Goal: Task Accomplishment & Management: Complete application form

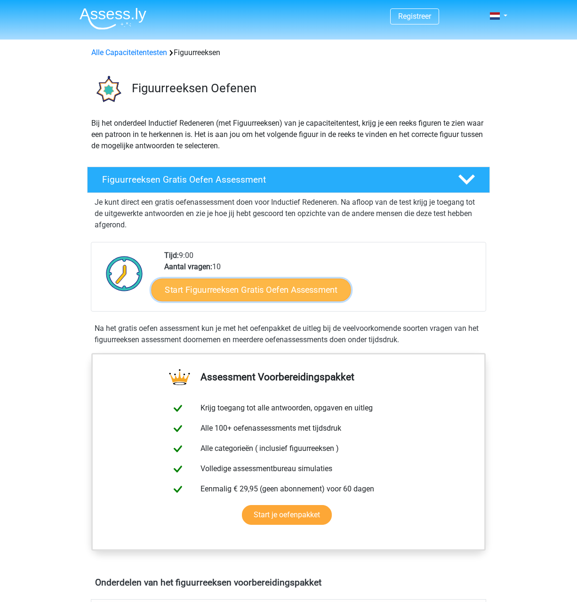
click at [238, 291] on link "Start Figuurreeksen Gratis Oefen Assessment" at bounding box center [252, 289] width 200 height 23
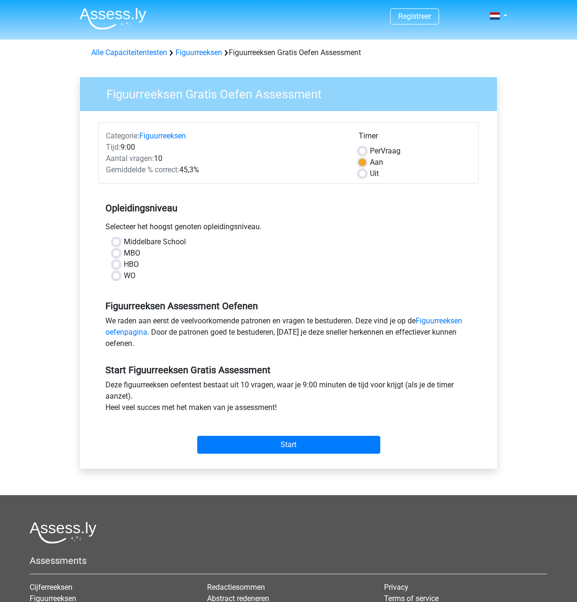
click at [124, 264] on label "HBO" at bounding box center [131, 264] width 15 height 11
click at [114, 264] on input "HBO" at bounding box center [117, 263] width 8 height 9
radio input "true"
click at [265, 439] on input "Start" at bounding box center [288, 445] width 183 height 18
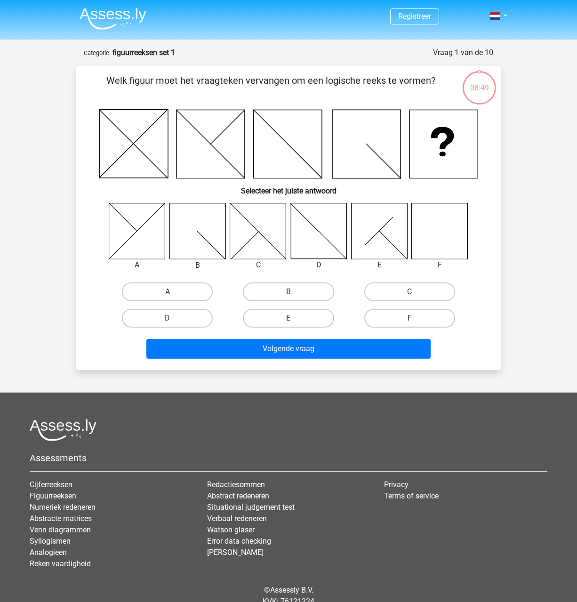
click at [434, 220] on icon at bounding box center [440, 231] width 56 height 56
drag, startPoint x: 420, startPoint y: 314, endPoint x: 379, endPoint y: 325, distance: 42.4
click at [420, 314] on label "F" at bounding box center [409, 318] width 91 height 19
click at [416, 318] on input "F" at bounding box center [413, 321] width 6 height 6
radio input "true"
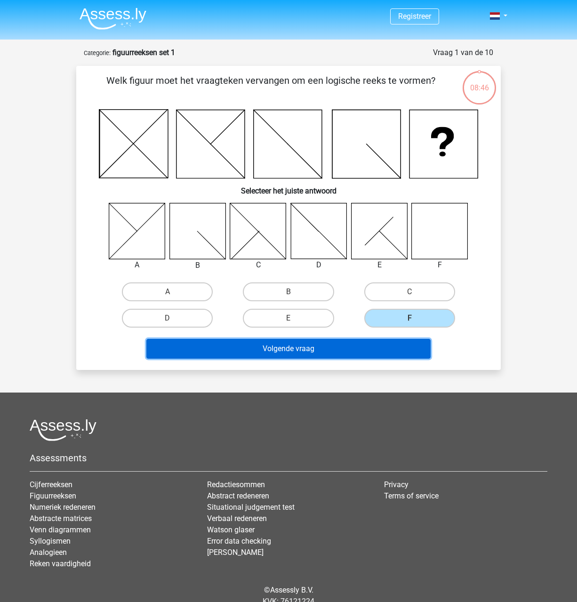
click at [360, 346] on button "Volgende vraag" at bounding box center [288, 349] width 285 height 20
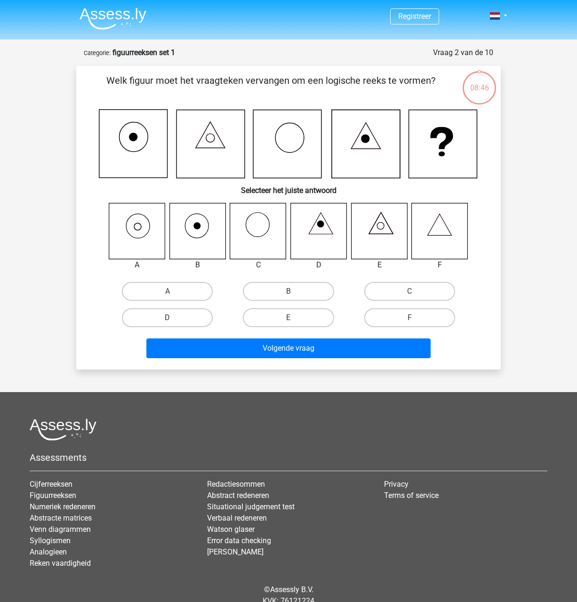
scroll to position [39, 0]
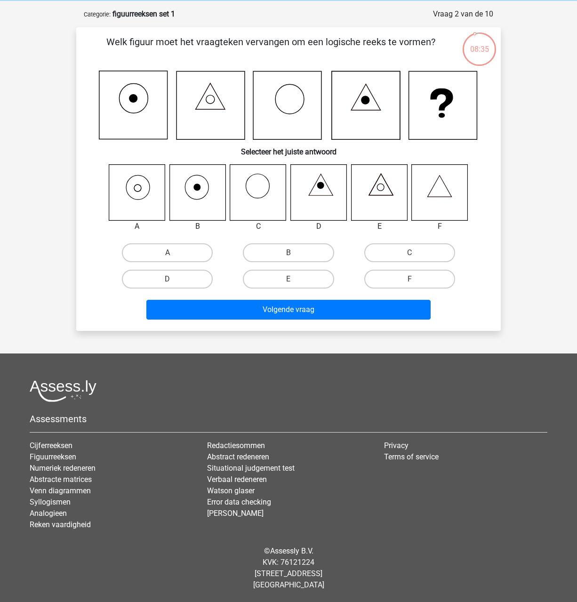
click at [133, 185] on icon at bounding box center [137, 192] width 56 height 56
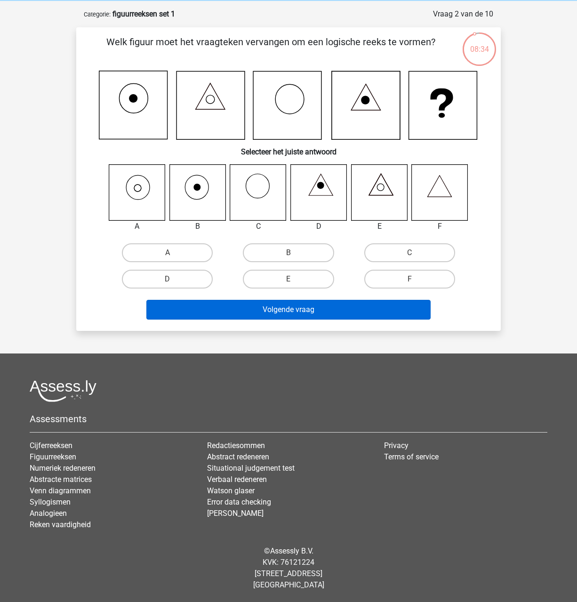
drag, startPoint x: 153, startPoint y: 248, endPoint x: 243, endPoint y: 309, distance: 108.1
click at [153, 249] on label "A" at bounding box center [167, 252] width 91 height 19
click at [168, 253] on input "A" at bounding box center [171, 256] width 6 height 6
radio input "true"
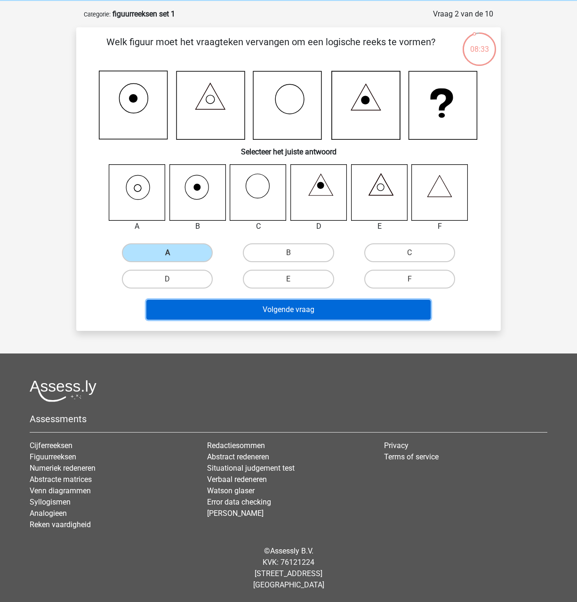
click at [278, 307] on button "Volgende vraag" at bounding box center [288, 310] width 285 height 20
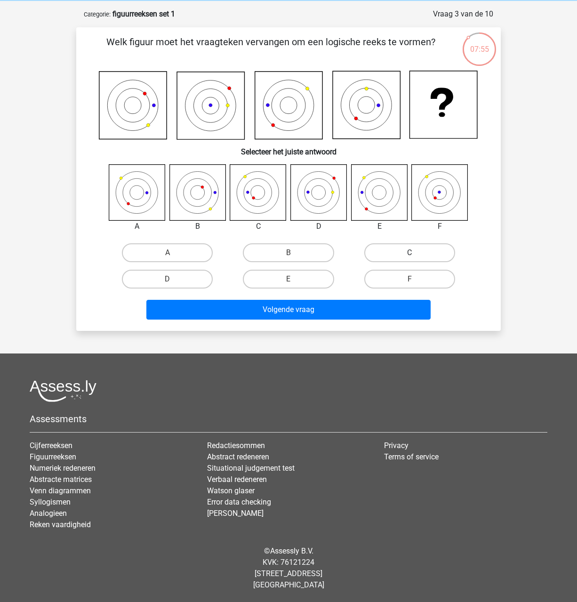
click at [403, 253] on label "C" at bounding box center [409, 252] width 91 height 19
click at [410, 253] on input "C" at bounding box center [413, 256] width 6 height 6
radio input "true"
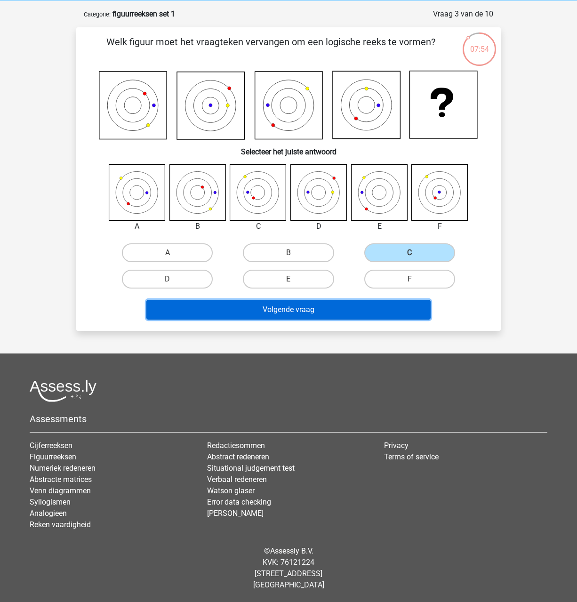
click at [302, 310] on button "Volgende vraag" at bounding box center [288, 310] width 285 height 20
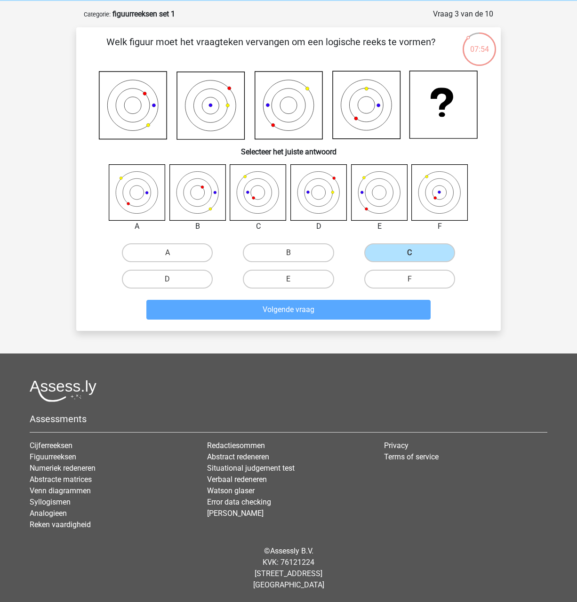
scroll to position [27, 0]
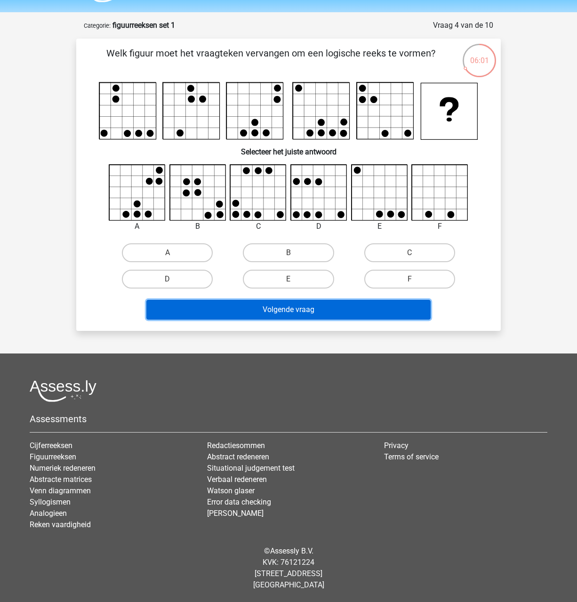
click at [286, 305] on button "Volgende vraag" at bounding box center [288, 310] width 285 height 20
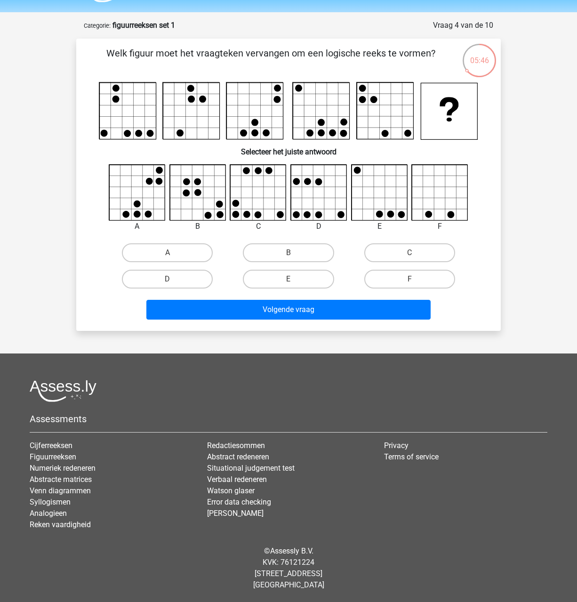
click at [333, 195] on icon at bounding box center [319, 193] width 56 height 56
click at [182, 283] on label "D" at bounding box center [167, 279] width 91 height 19
click at [174, 283] on input "D" at bounding box center [171, 282] width 6 height 6
radio input "true"
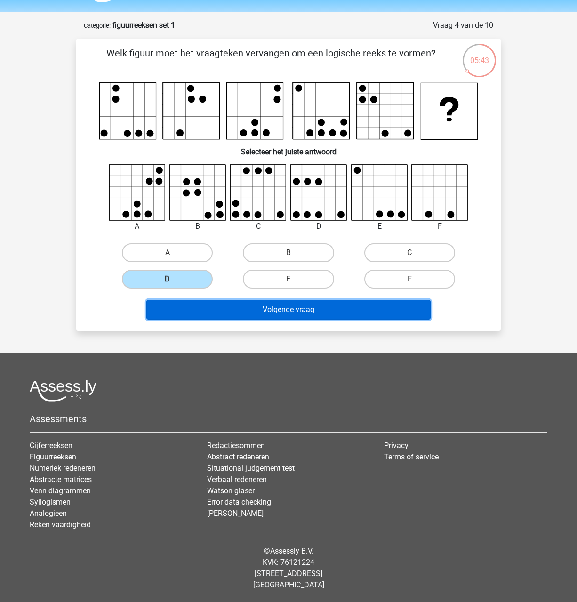
click at [295, 304] on button "Volgende vraag" at bounding box center [288, 310] width 285 height 20
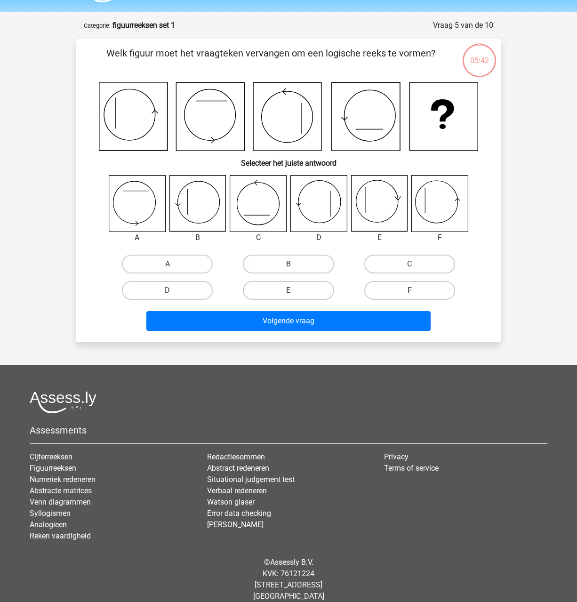
scroll to position [39, 0]
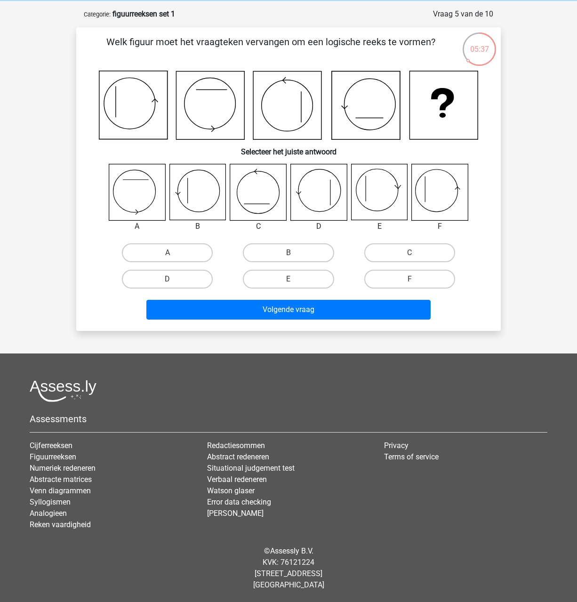
click at [382, 207] on icon at bounding box center [379, 192] width 56 height 56
click at [181, 279] on label "D" at bounding box center [167, 279] width 91 height 19
click at [174, 279] on input "D" at bounding box center [171, 282] width 6 height 6
radio input "true"
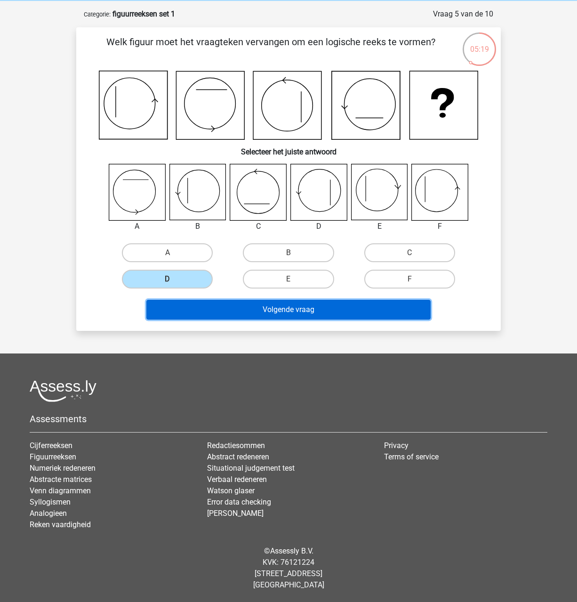
click at [333, 315] on button "Volgende vraag" at bounding box center [288, 310] width 285 height 20
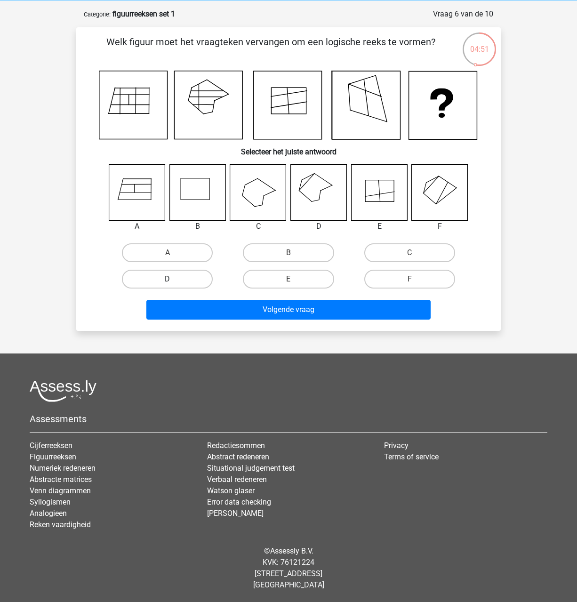
click at [176, 281] on label "D" at bounding box center [167, 279] width 91 height 19
click at [174, 281] on input "D" at bounding box center [171, 282] width 6 height 6
radio input "true"
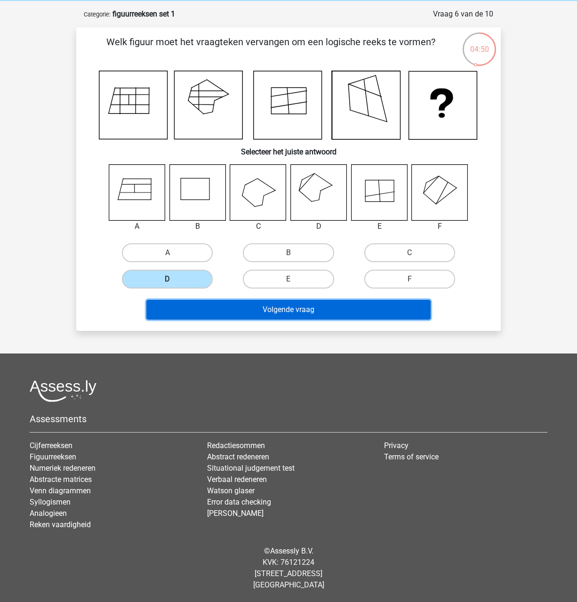
click at [269, 312] on button "Volgende vraag" at bounding box center [288, 310] width 285 height 20
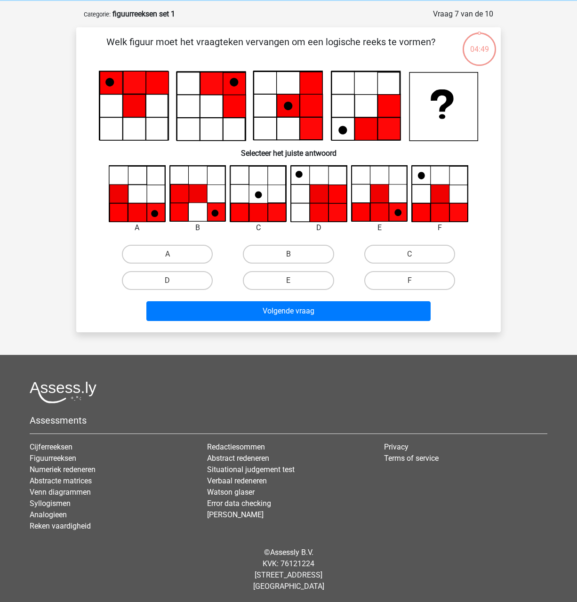
scroll to position [40, 0]
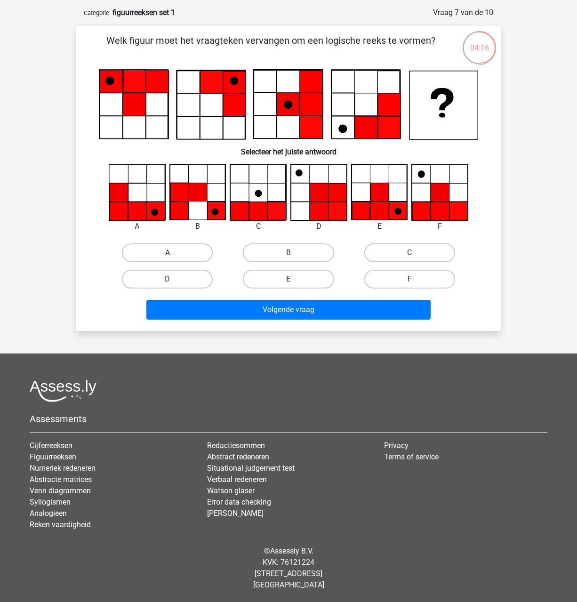
click at [290, 277] on label "E" at bounding box center [288, 279] width 91 height 19
click at [290, 279] on input "E" at bounding box center [292, 282] width 6 height 6
radio input "true"
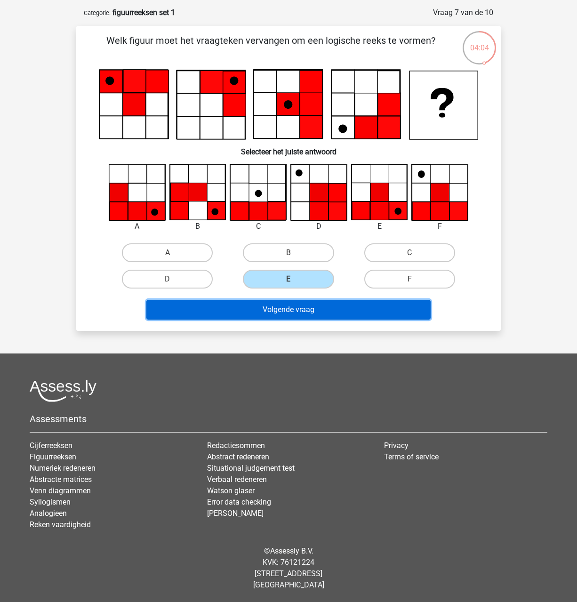
click at [306, 306] on button "Volgende vraag" at bounding box center [288, 310] width 285 height 20
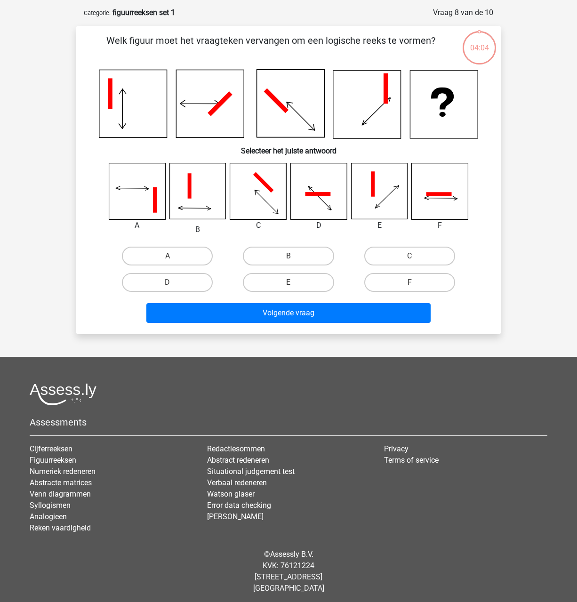
scroll to position [43, 0]
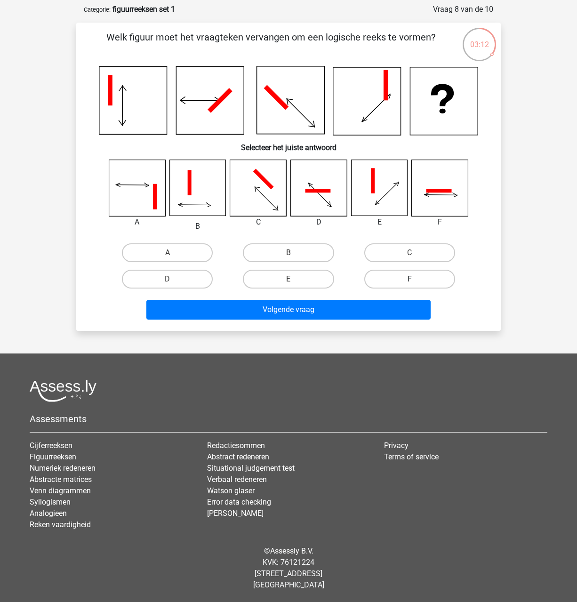
click at [423, 277] on label "F" at bounding box center [409, 279] width 91 height 19
click at [416, 279] on input "F" at bounding box center [413, 282] width 6 height 6
radio input "true"
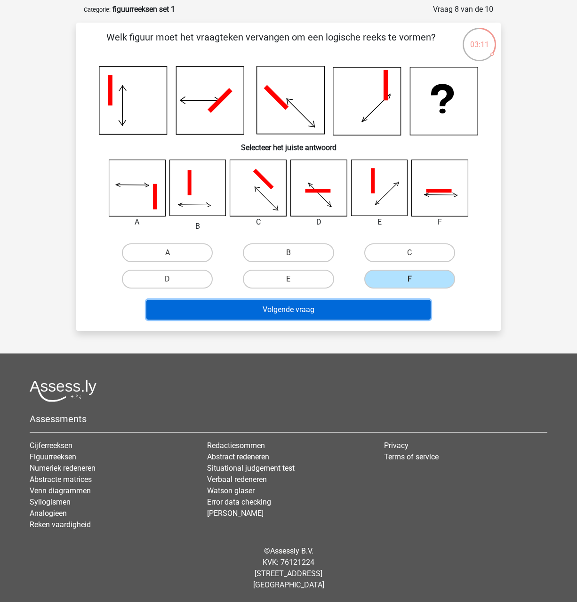
click at [310, 309] on button "Volgende vraag" at bounding box center [288, 310] width 285 height 20
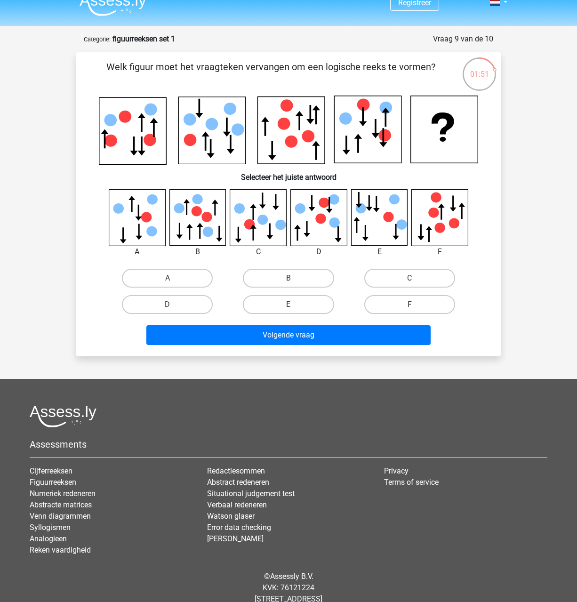
scroll to position [0, 0]
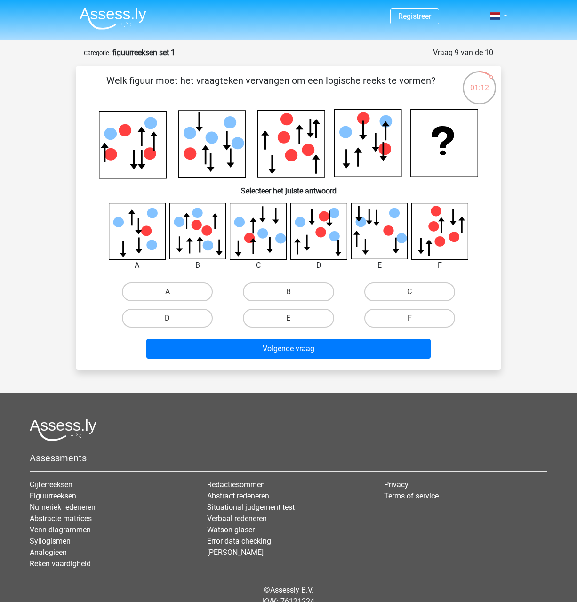
drag, startPoint x: 405, startPoint y: 293, endPoint x: 341, endPoint y: 337, distance: 77.6
click at [403, 294] on label "C" at bounding box center [409, 291] width 91 height 19
click at [410, 294] on input "C" at bounding box center [413, 295] width 6 height 6
radio input "true"
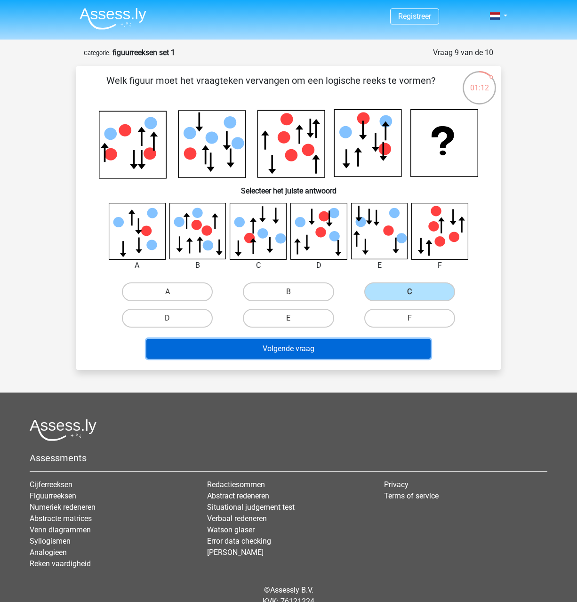
click at [324, 350] on button "Volgende vraag" at bounding box center [288, 349] width 285 height 20
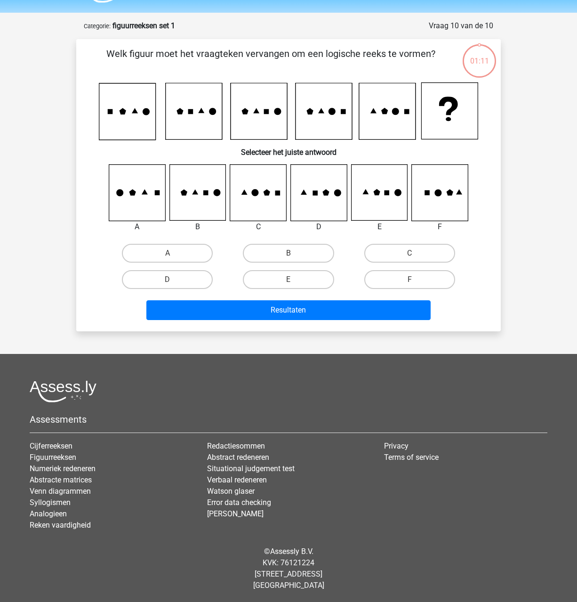
scroll to position [27, 0]
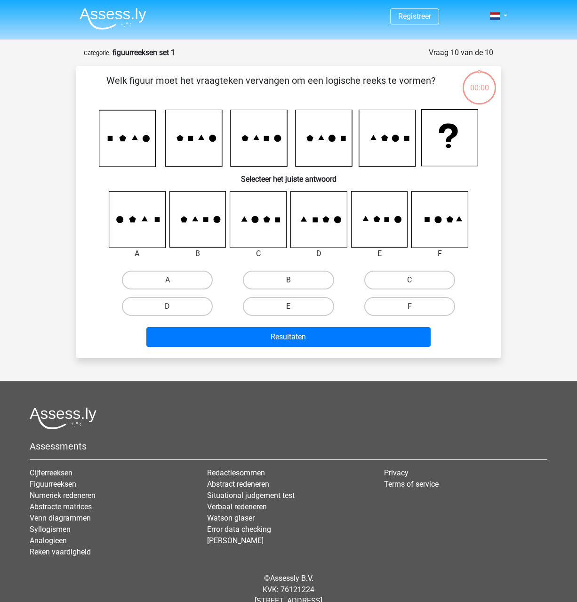
scroll to position [27, 0]
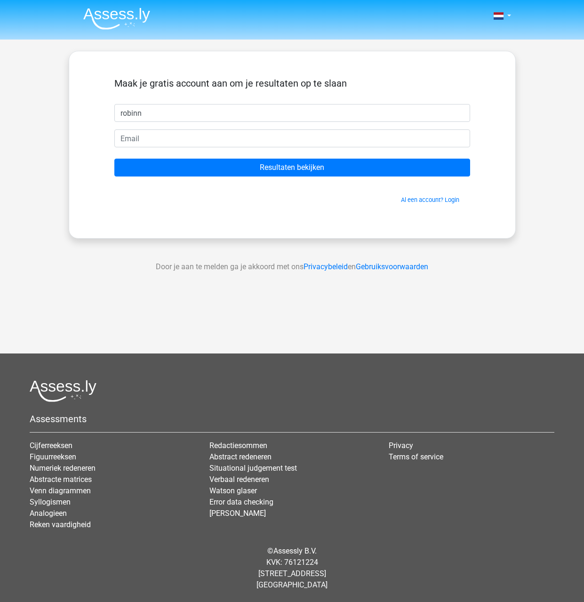
type input "robinn"
click at [247, 138] on input "email" at bounding box center [292, 138] width 356 height 18
type input "[EMAIL_ADDRESS][DOMAIN_NAME]"
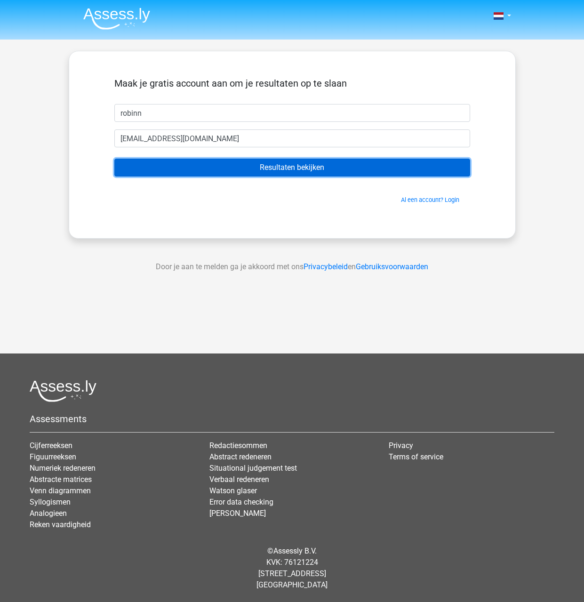
click at [203, 171] on input "Resultaten bekijken" at bounding box center [292, 168] width 356 height 18
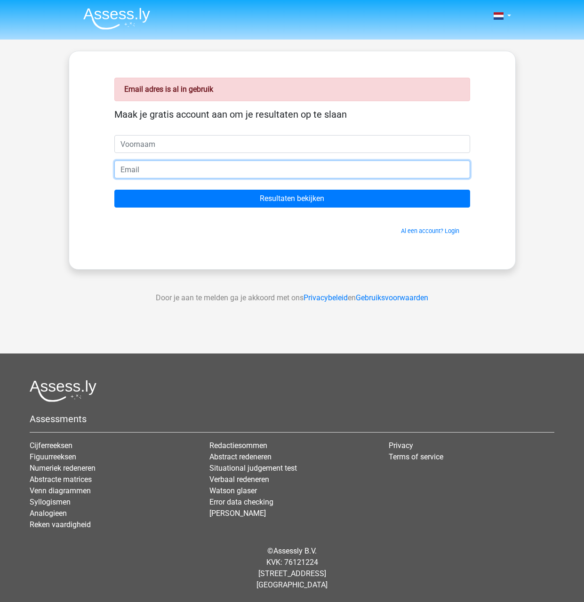
drag, startPoint x: 0, startPoint y: 0, endPoint x: 203, endPoint y: 171, distance: 265.9
click at [203, 171] on input "email" at bounding box center [292, 170] width 356 height 18
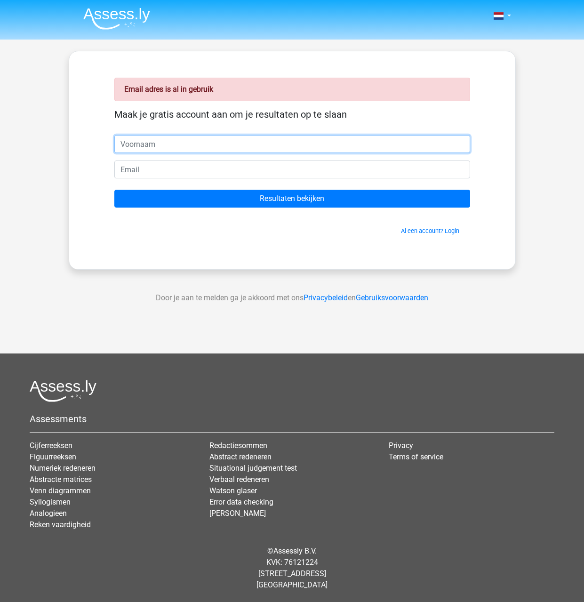
click at [199, 148] on input "text" at bounding box center [292, 144] width 356 height 18
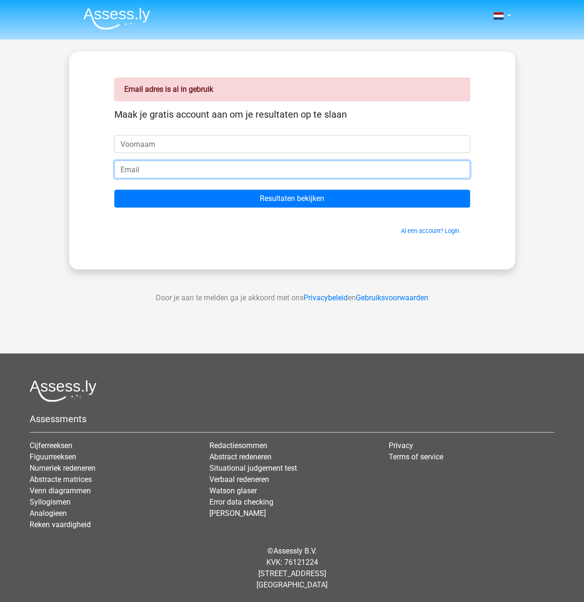
click at [116, 170] on input "email" at bounding box center [292, 170] width 356 height 18
type input "[EMAIL_ADDRESS][PERSON_NAME][DOMAIN_NAME]"
click at [114, 190] on input "Resultaten bekijken" at bounding box center [292, 199] width 356 height 18
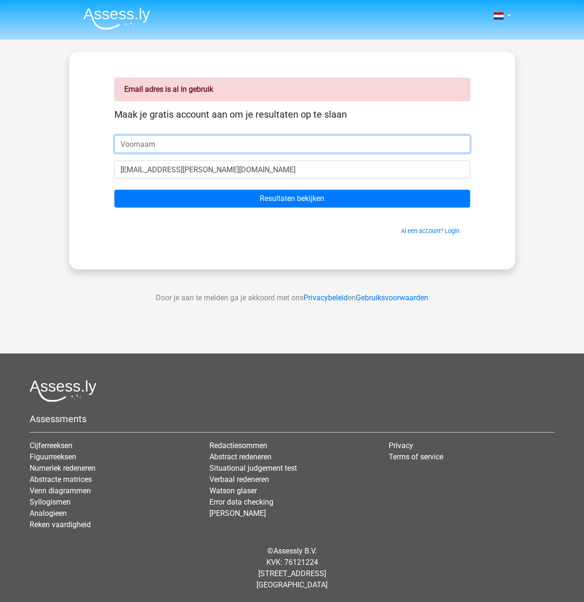
click at [172, 143] on input "text" at bounding box center [292, 144] width 356 height 18
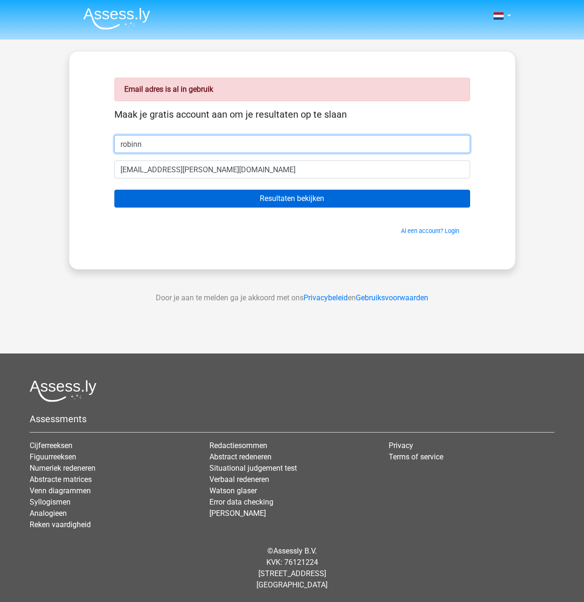
type input "robinn"
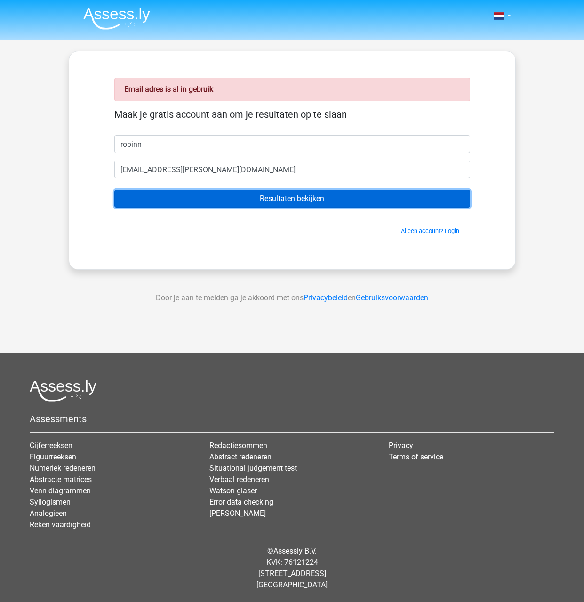
click at [237, 200] on input "Resultaten bekijken" at bounding box center [292, 199] width 356 height 18
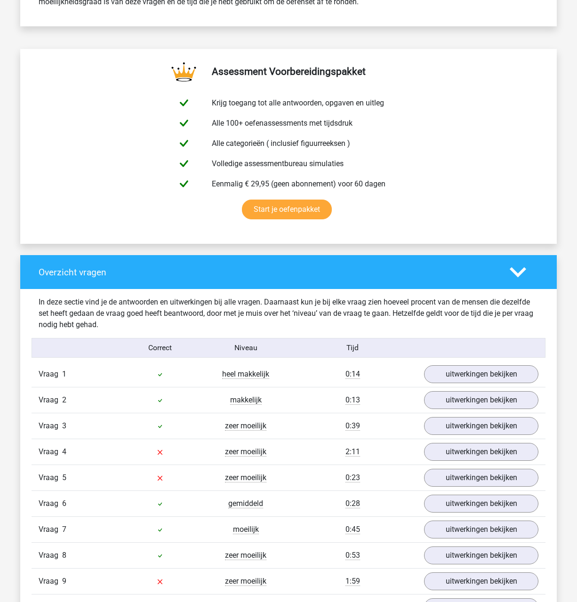
scroll to position [565, 0]
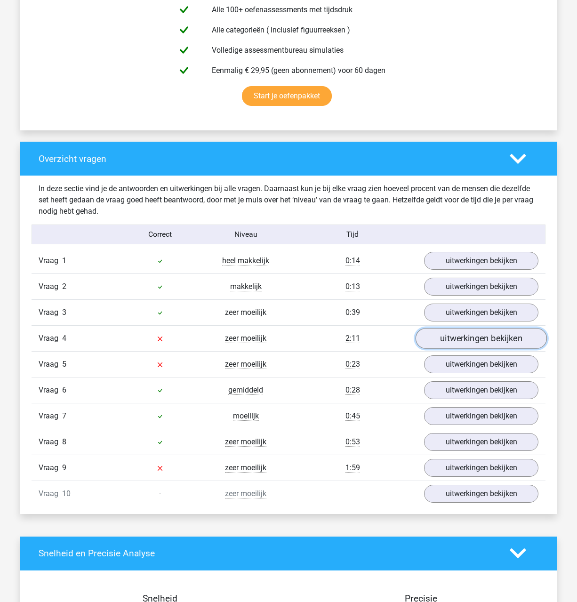
click at [443, 337] on link "uitwerkingen bekijken" at bounding box center [481, 338] width 131 height 21
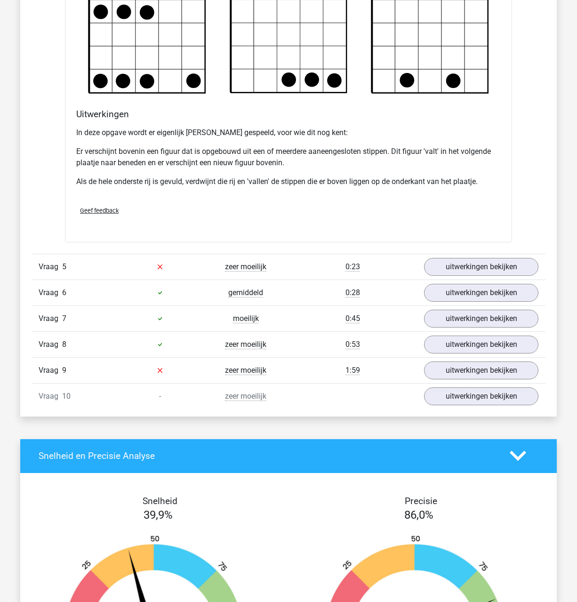
scroll to position [1224, 0]
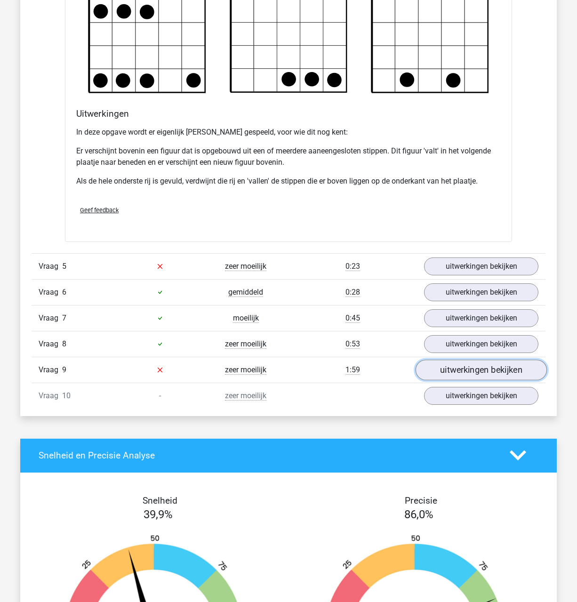
click at [437, 365] on link "uitwerkingen bekijken" at bounding box center [481, 370] width 131 height 21
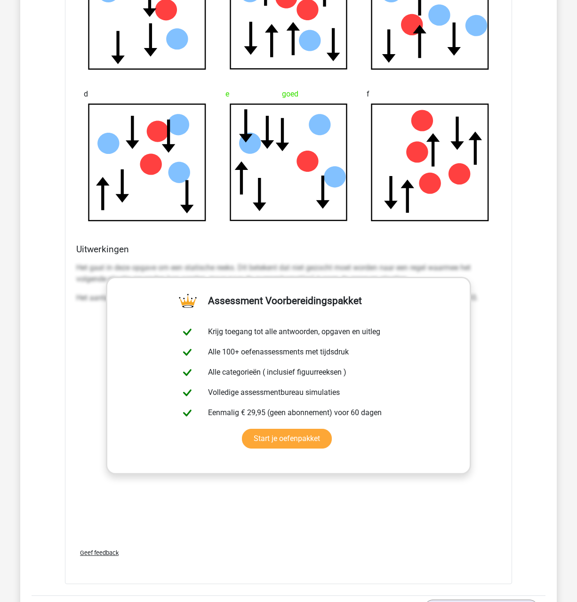
scroll to position [1930, 0]
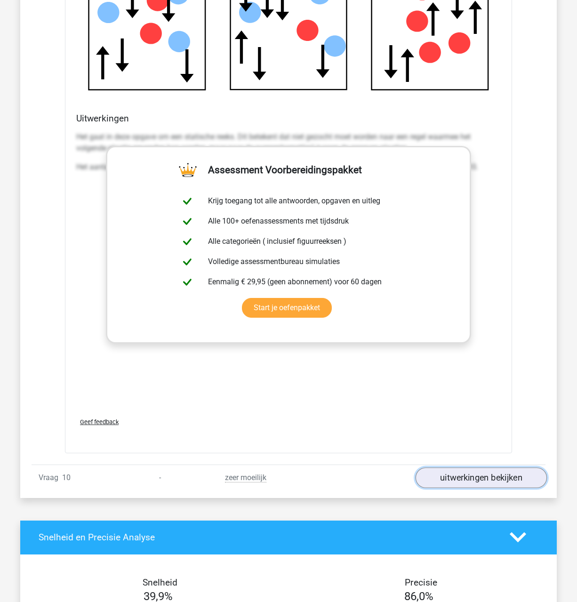
click at [442, 477] on link "uitwerkingen bekijken" at bounding box center [481, 477] width 131 height 21
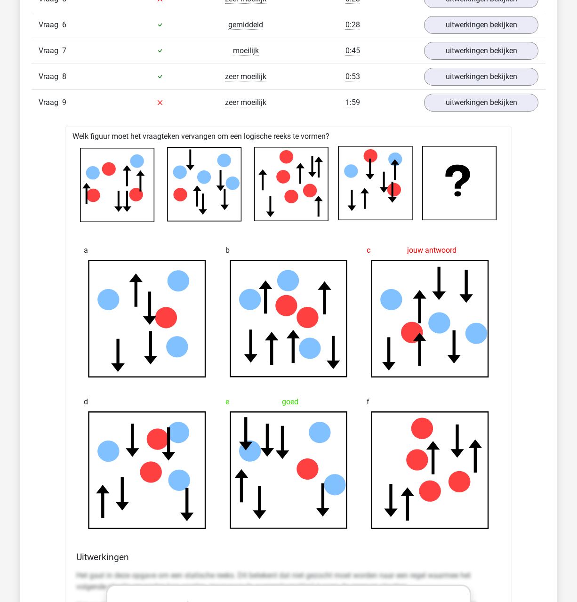
scroll to position [1553, 0]
